Goal: Task Accomplishment & Management: Manage account settings

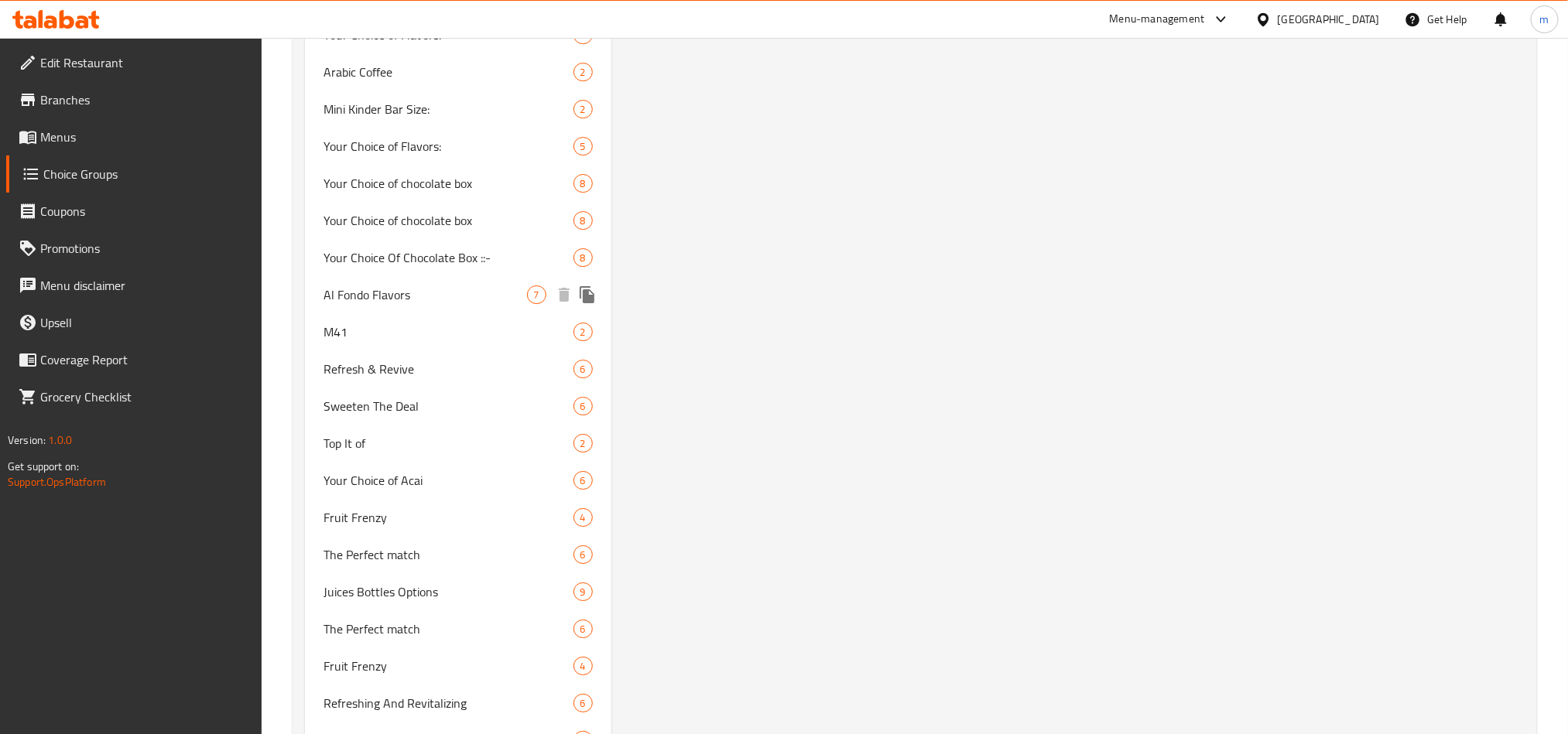
scroll to position [2785, 0]
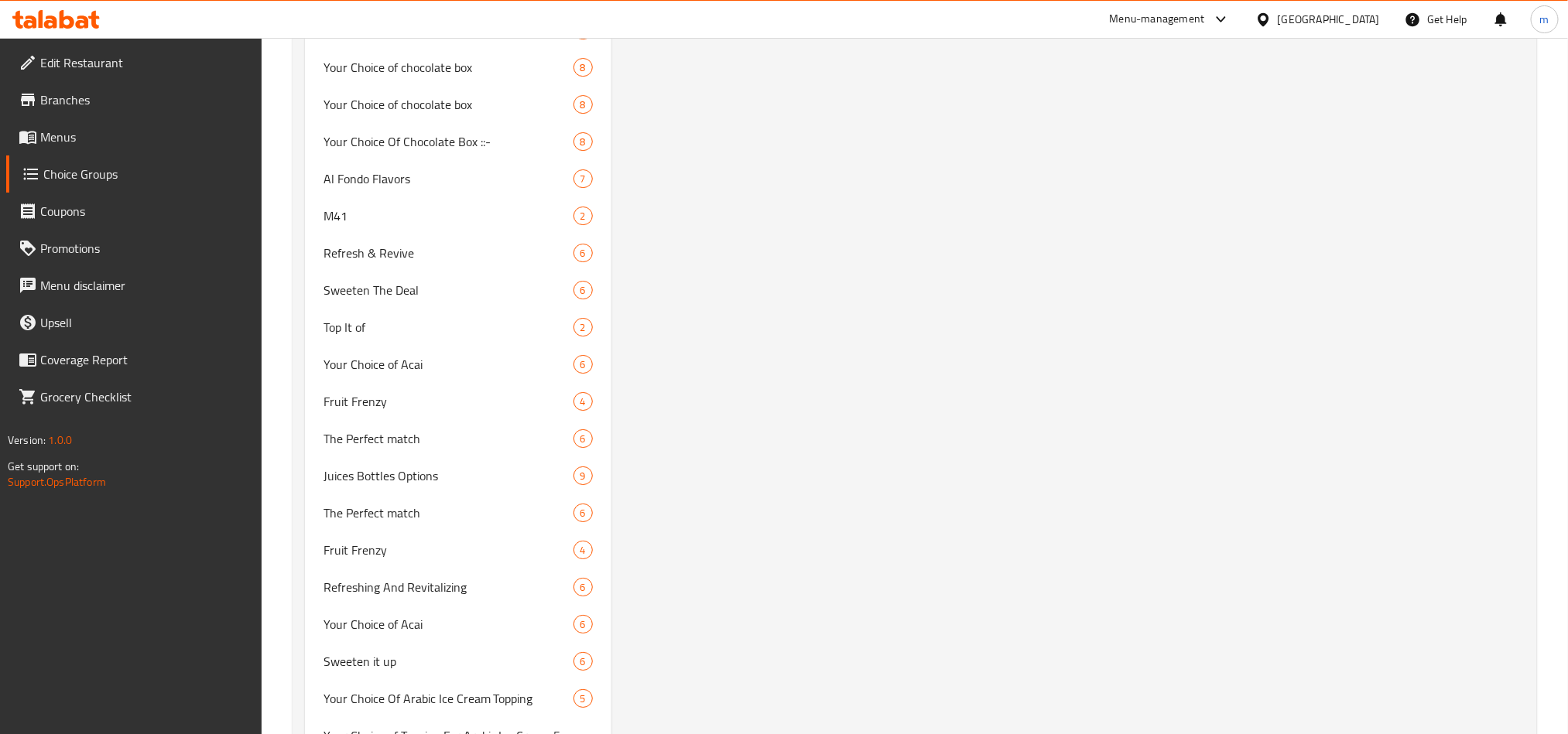
click at [82, 26] on icon at bounding box center [55, 19] width 87 height 18
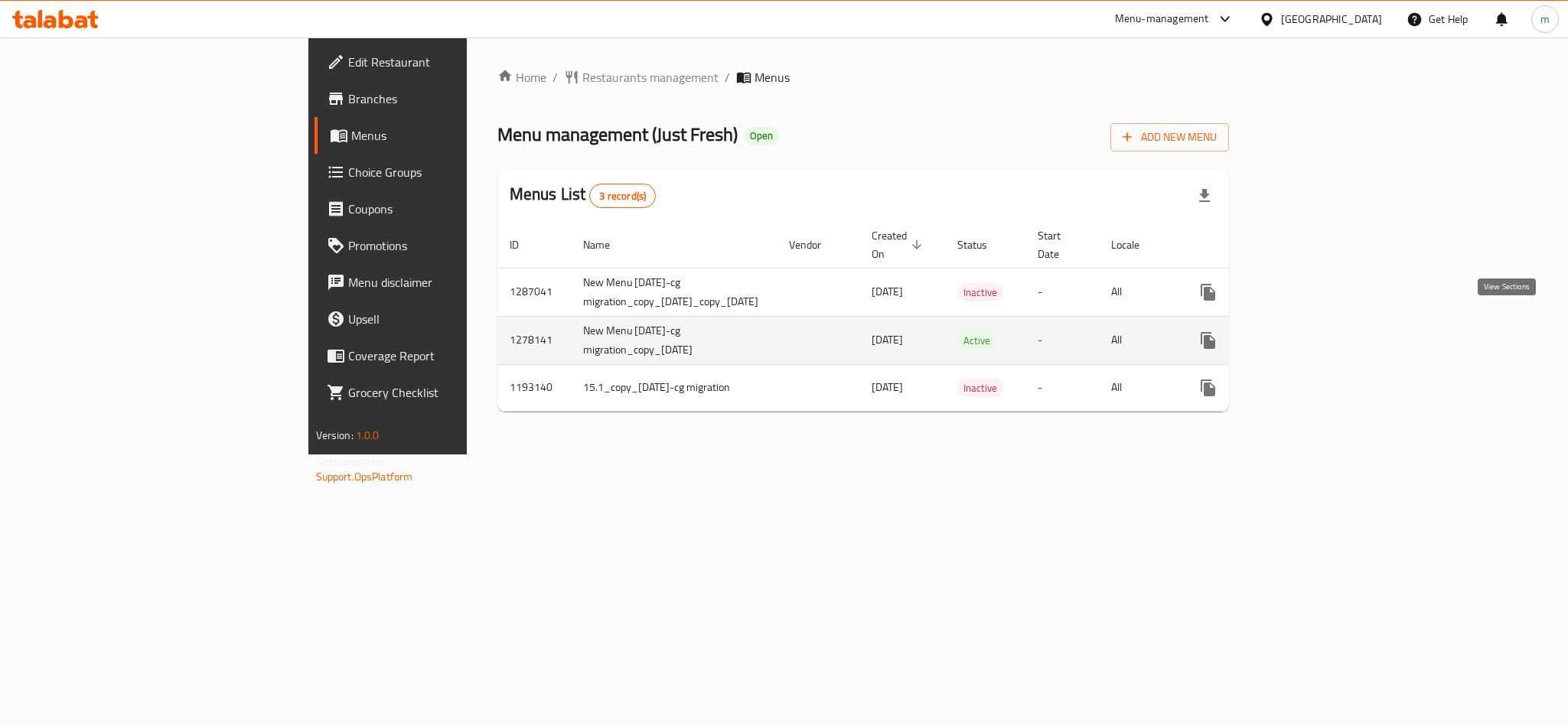
click at [1327, 332] on icon "enhanced table" at bounding box center [1318, 341] width 18 height 18
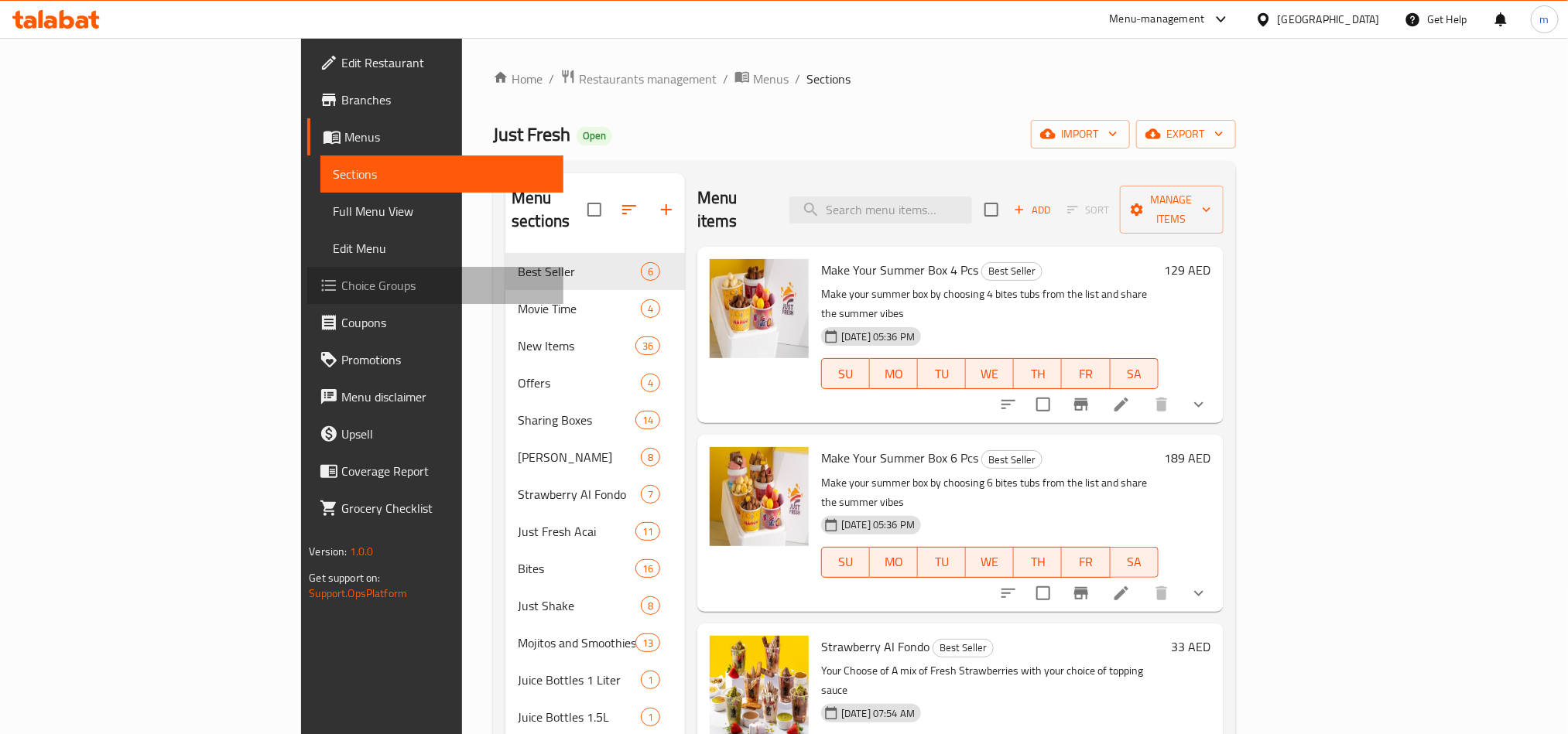
click at [341, 288] on span "Choice Groups" at bounding box center [445, 286] width 209 height 18
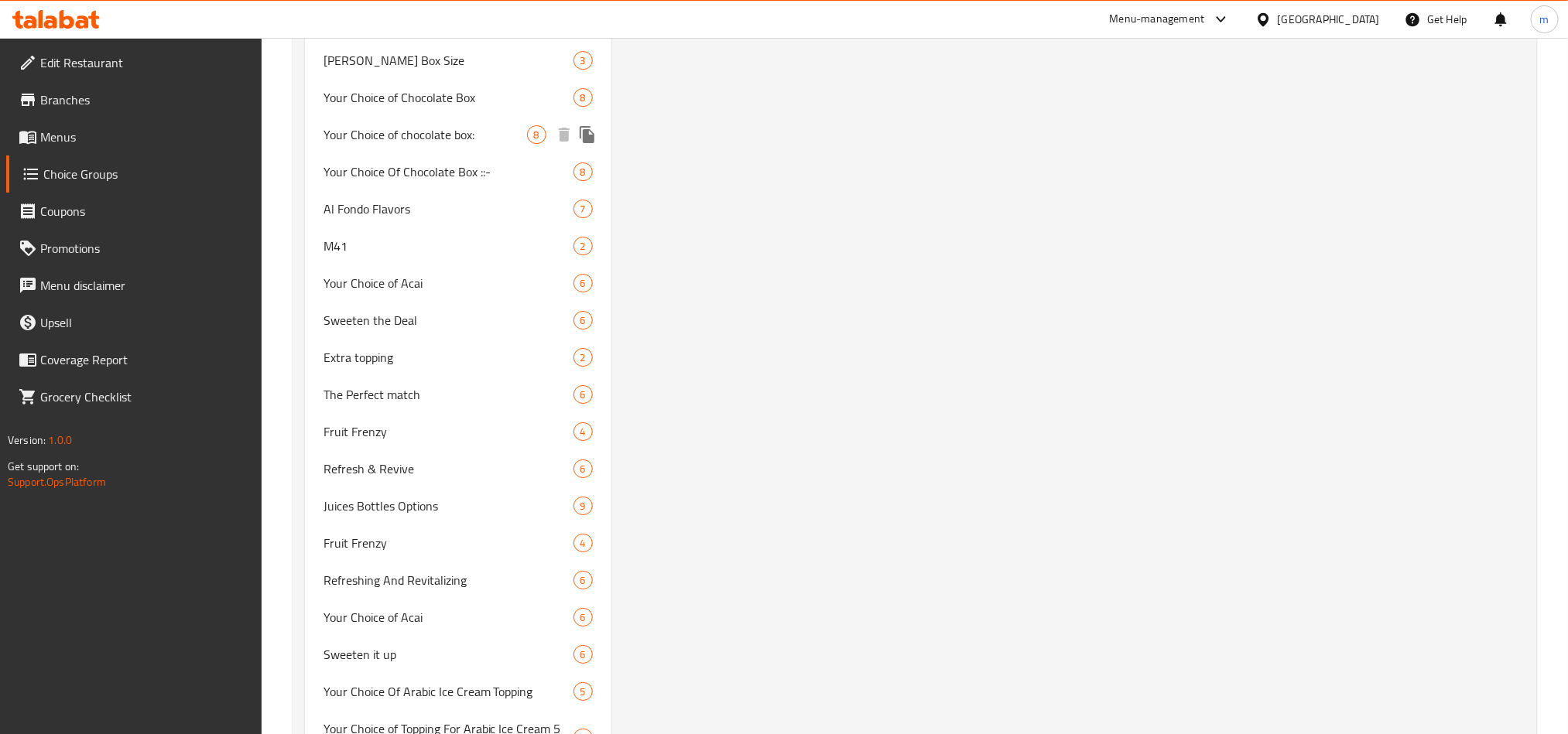
scroll to position [2785, 0]
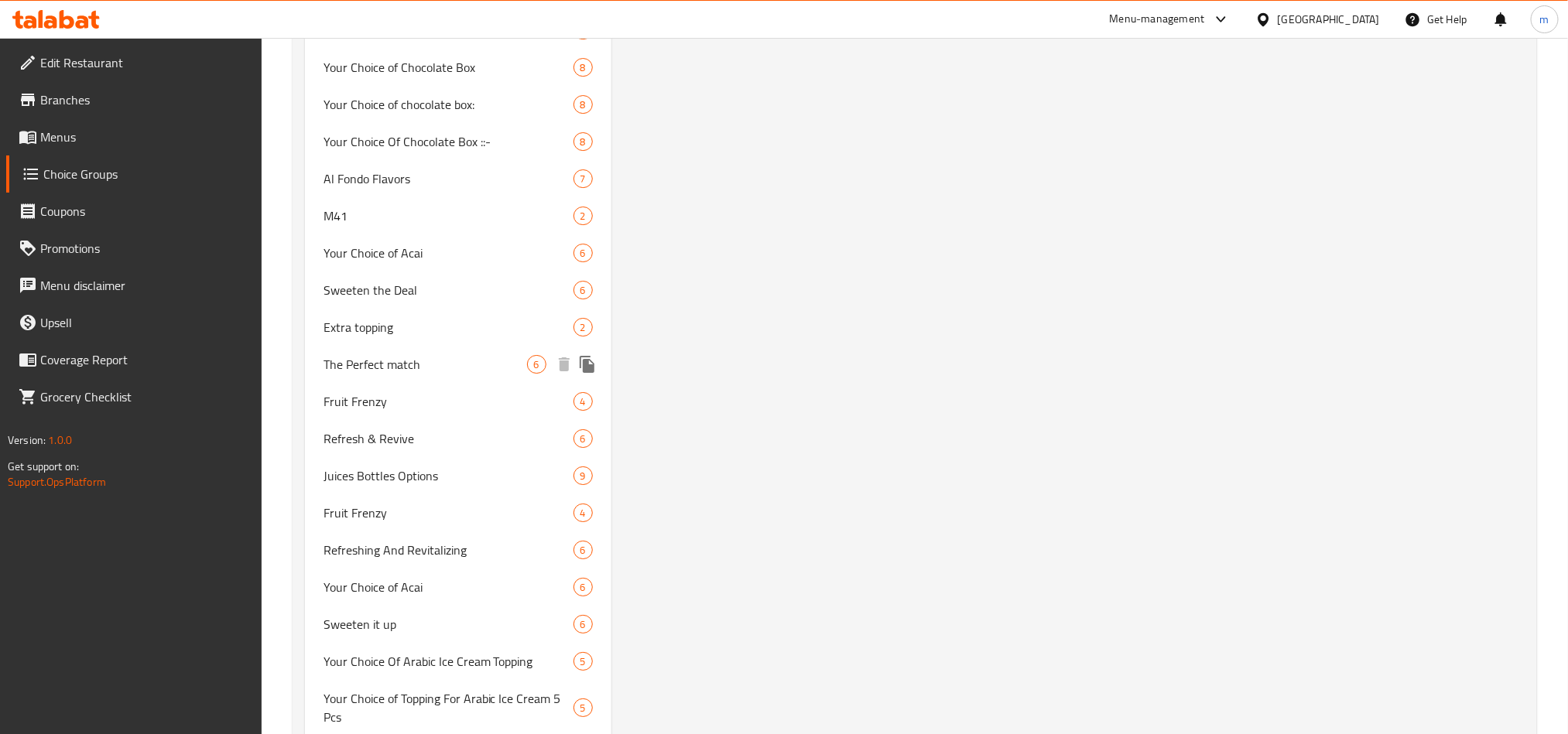
click at [356, 360] on span "The Perfect match" at bounding box center [426, 365] width 204 height 18
type input "The Perfect match"
type input "التطابق المثالي"
type input "0"
type input "6"
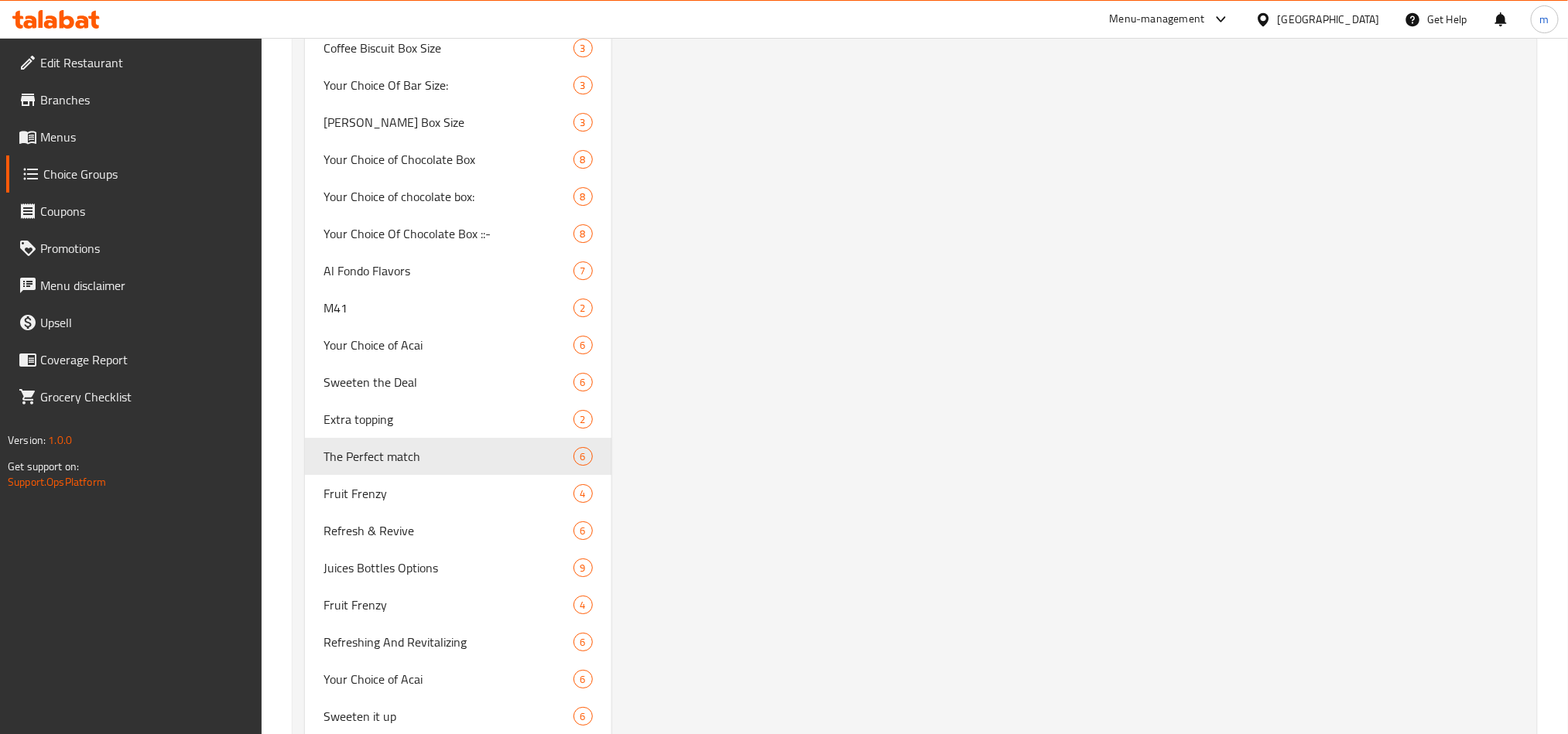
scroll to position [2670, 0]
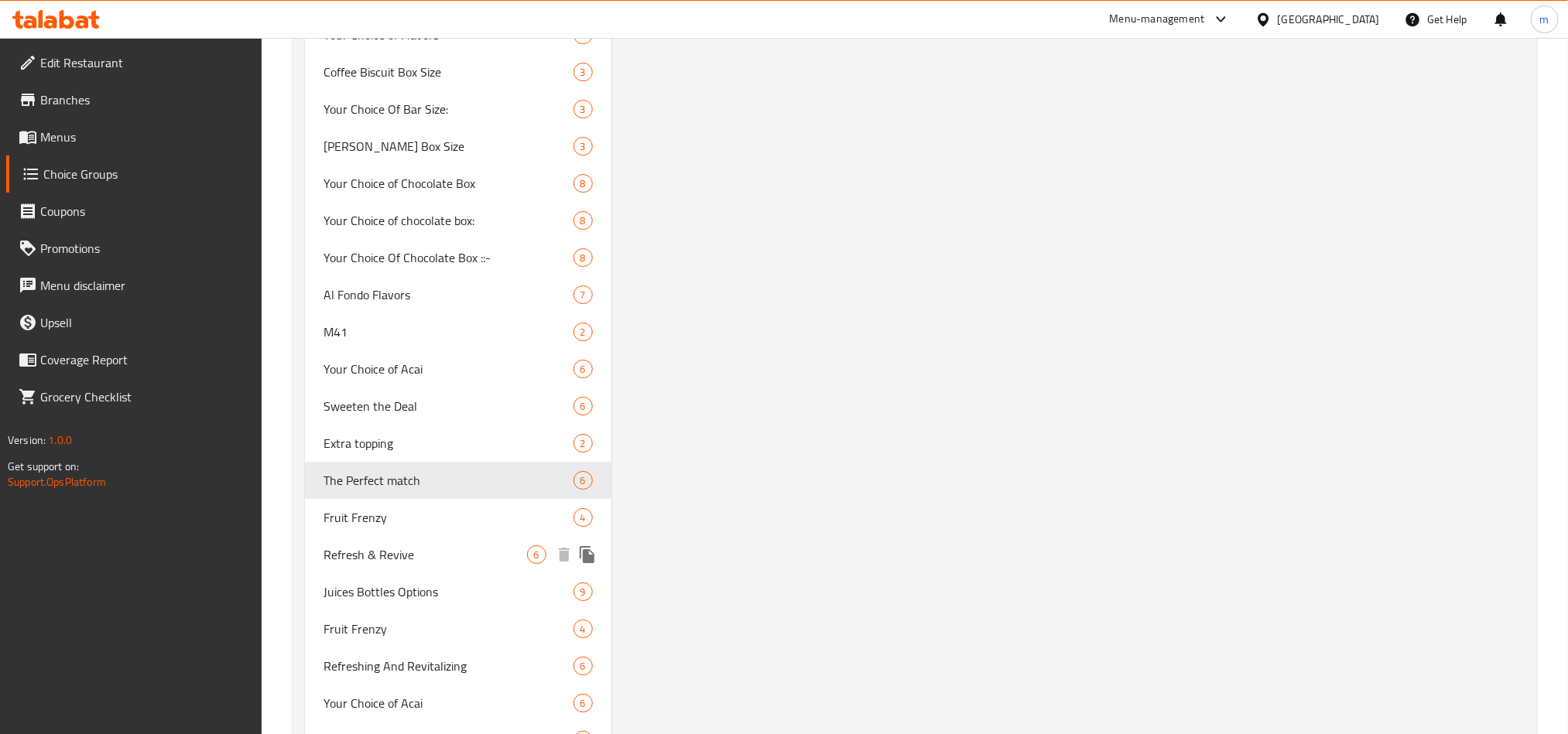
click at [368, 551] on span "Refresh & Revive" at bounding box center [426, 555] width 204 height 18
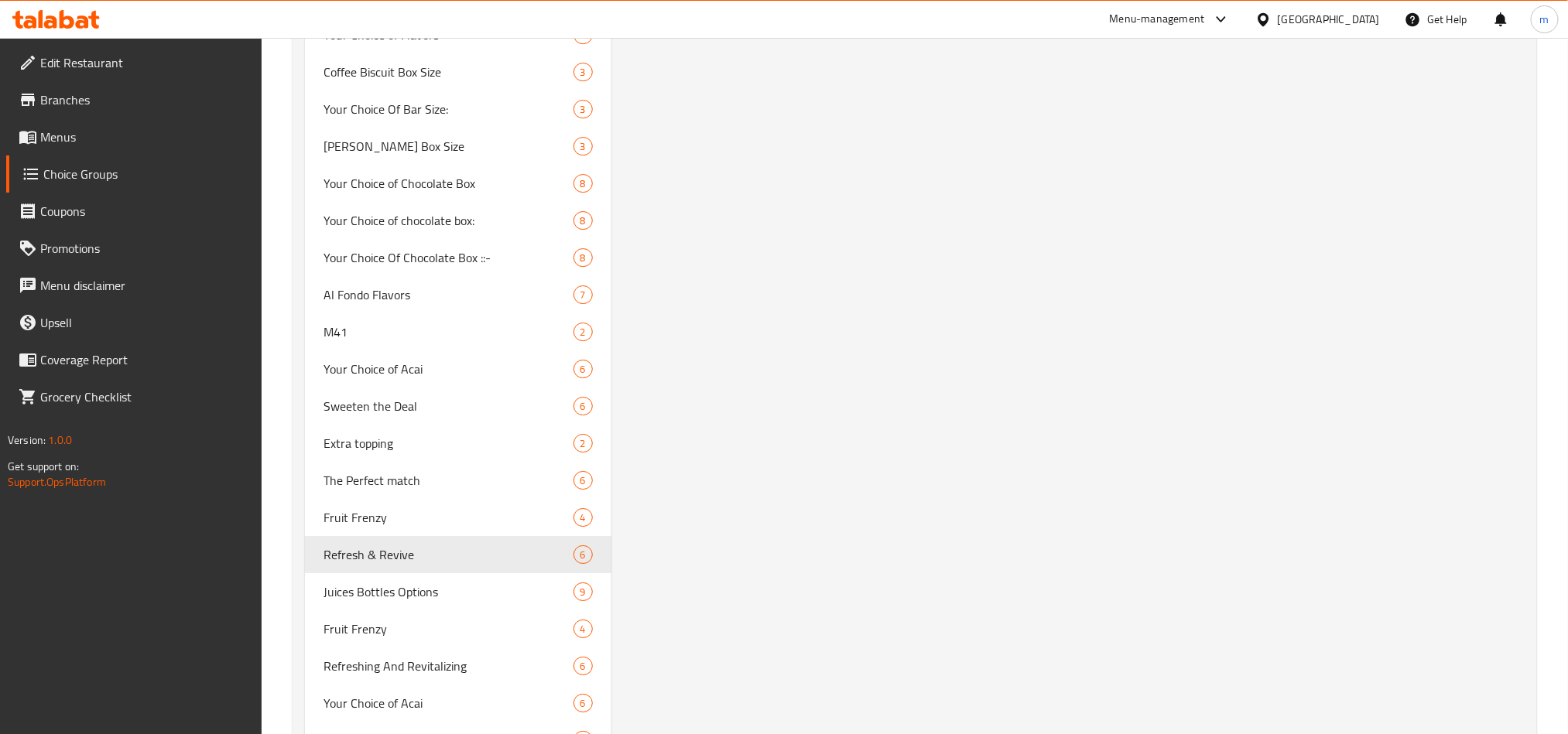
type input "Refresh & Revive"
type input "ينعش وإحياء"
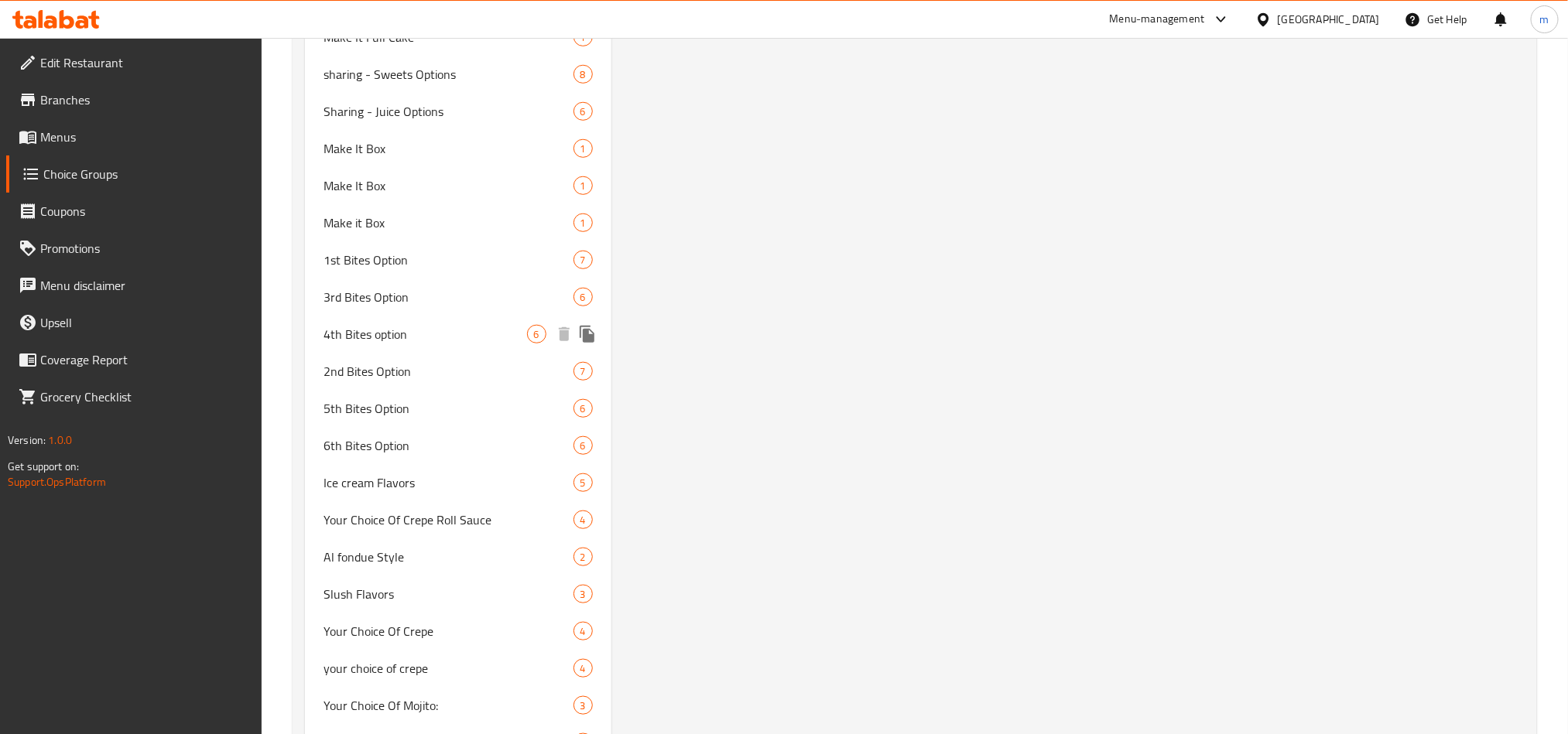
scroll to position [6767, 0]
click at [360, 295] on span "1st Bites Option" at bounding box center [426, 301] width 204 height 18
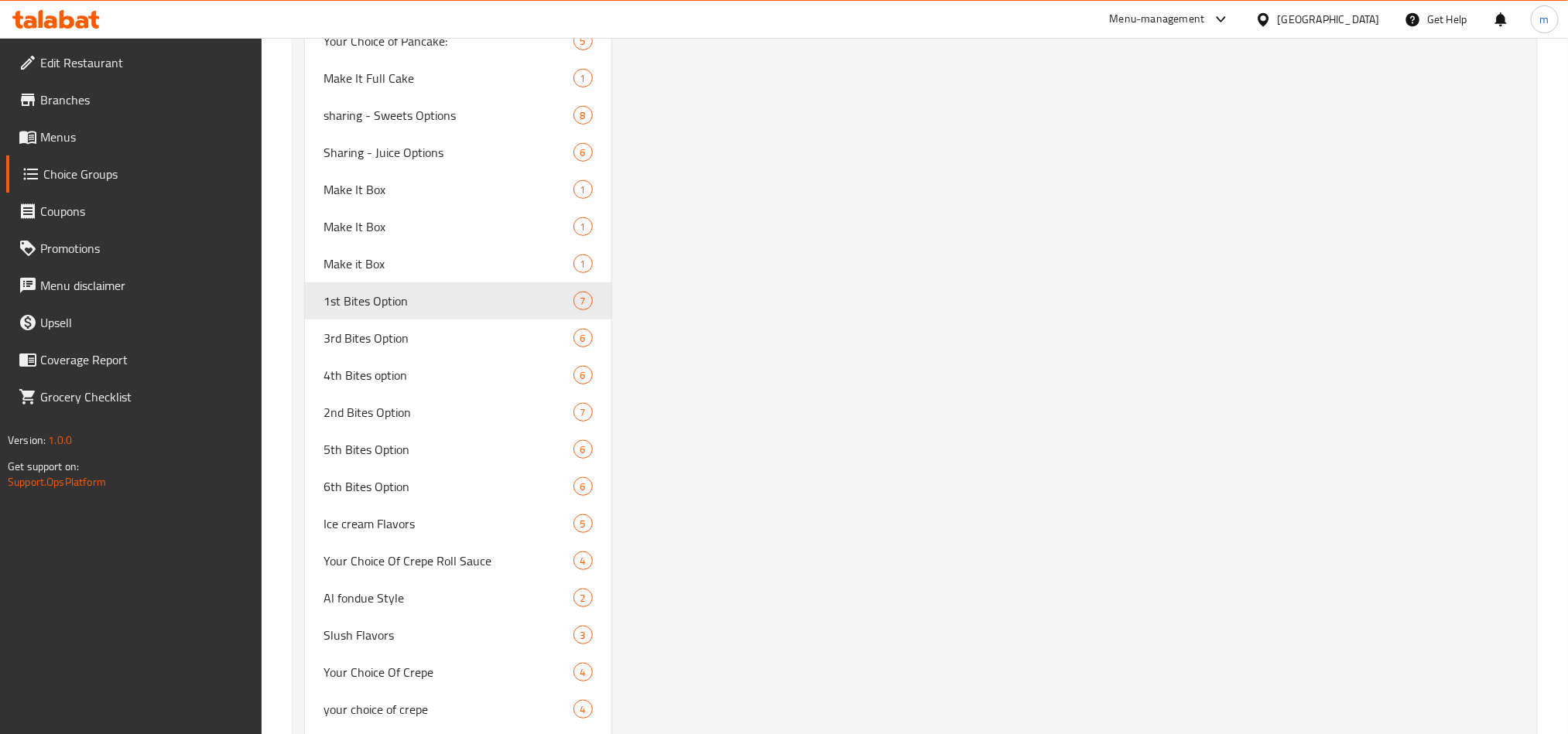
type input "1st Bites Option"
type input "خيار اللقيمات الأولى"
type input "1"
click at [365, 333] on span "3rd Bites Option" at bounding box center [426, 338] width 204 height 18
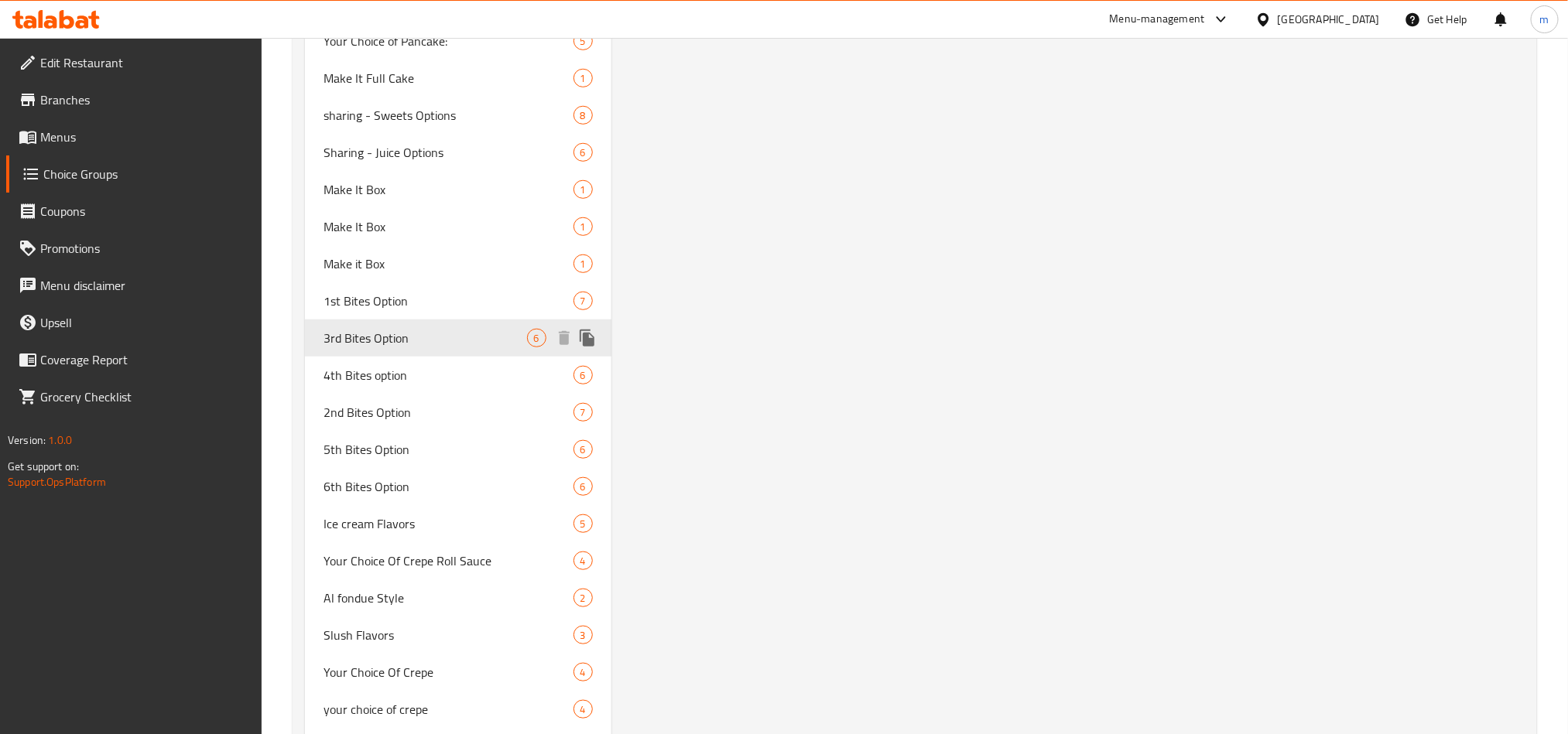
type input "3rd Bites Option"
type input "إختيار ثالث من بايتس"
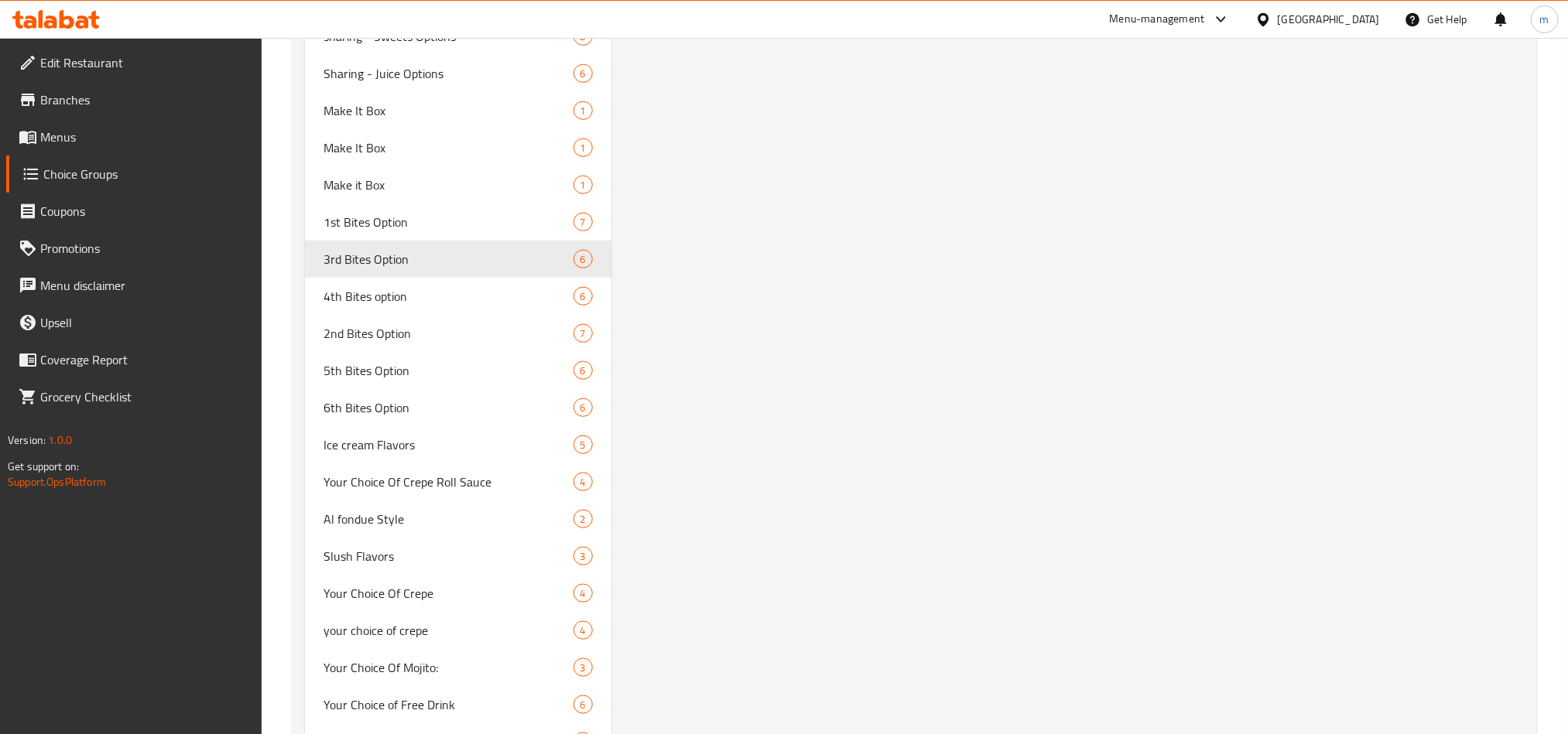
scroll to position [6848, 0]
click at [342, 286] on span "4th Bites option" at bounding box center [426, 295] width 204 height 18
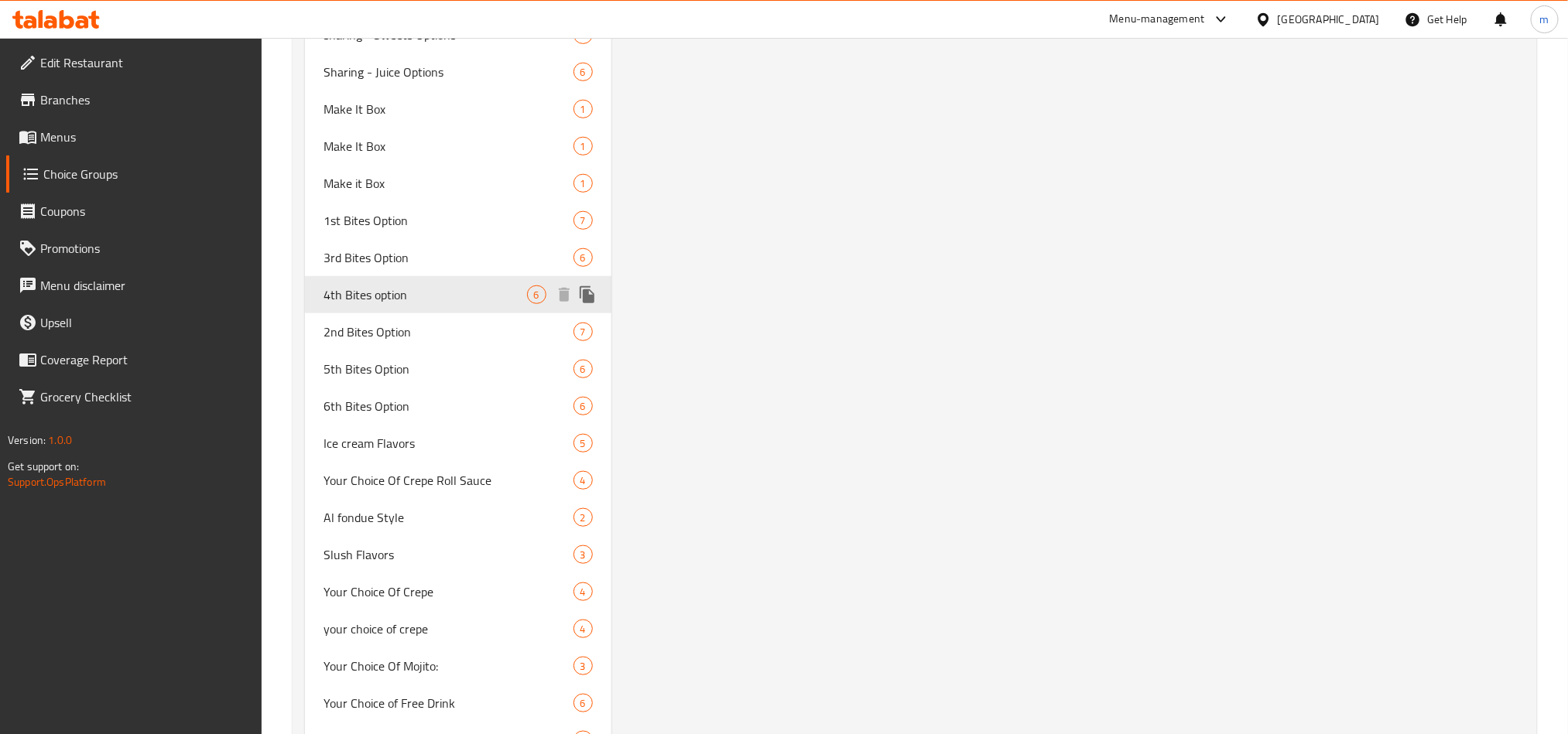
type input "4th Bites option"
type input "إختيار رابع من بايتس"
click at [381, 322] on span "2nd Bites Option" at bounding box center [426, 332] width 204 height 18
type input "2nd Bites Option"
type input "الإختيار الثاني من البايتس"
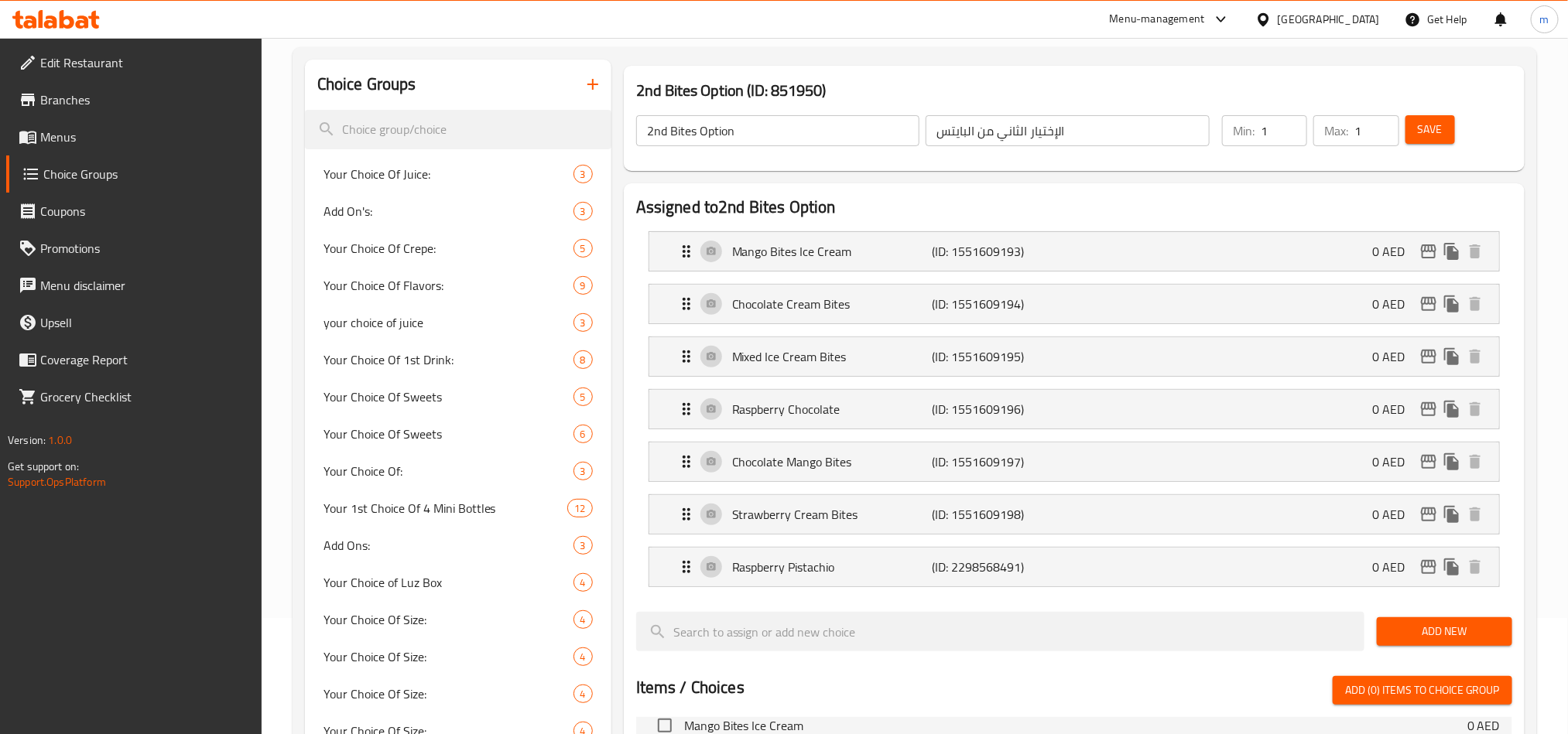
scroll to position [232, 0]
